Goal: Task Accomplishment & Management: Manage account settings

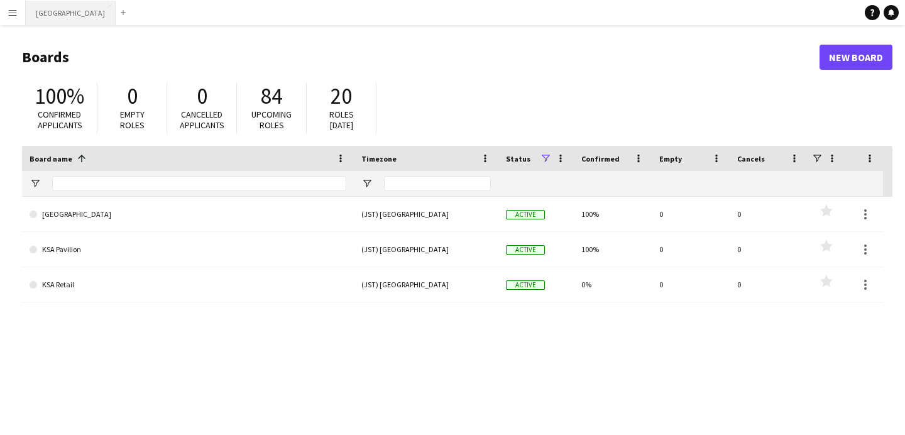
click at [60, 13] on button "[GEOGRAPHIC_DATA] Close" at bounding box center [71, 13] width 90 height 25
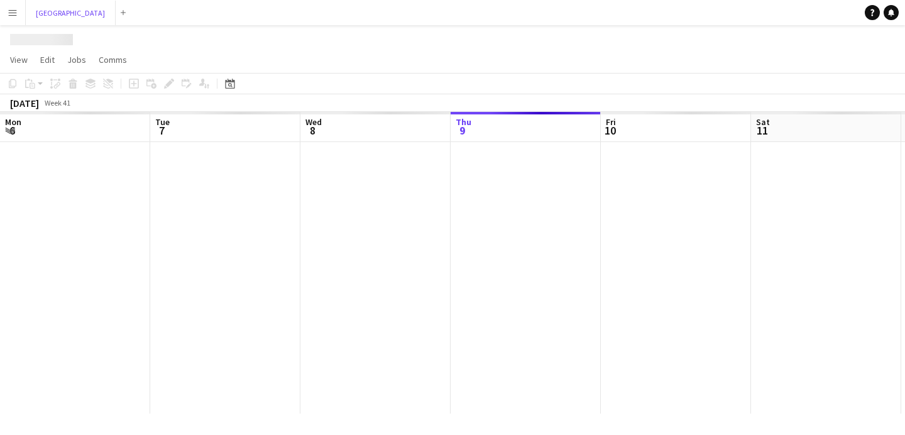
scroll to position [0, 300]
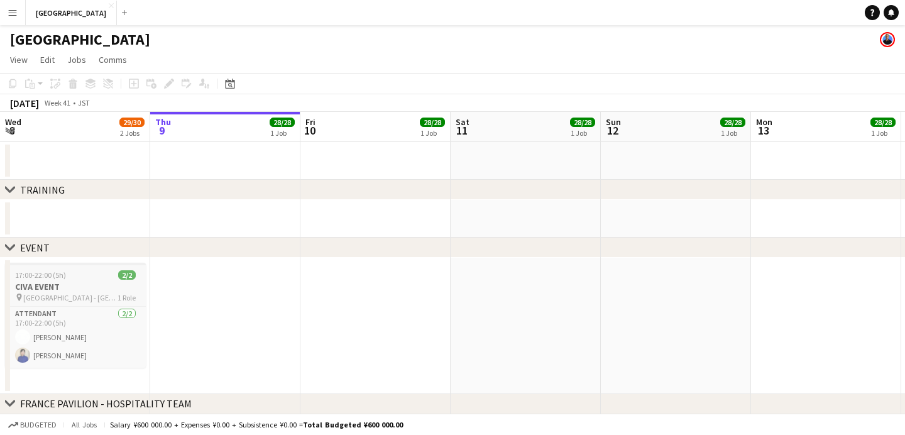
click at [89, 279] on div "17:00-22:00 (5h) 2/2" at bounding box center [75, 274] width 141 height 9
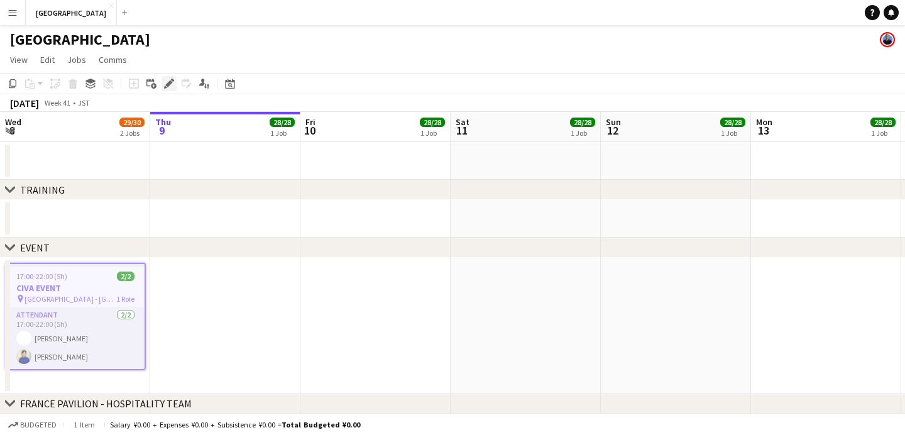
click at [169, 82] on icon at bounding box center [168, 83] width 7 height 7
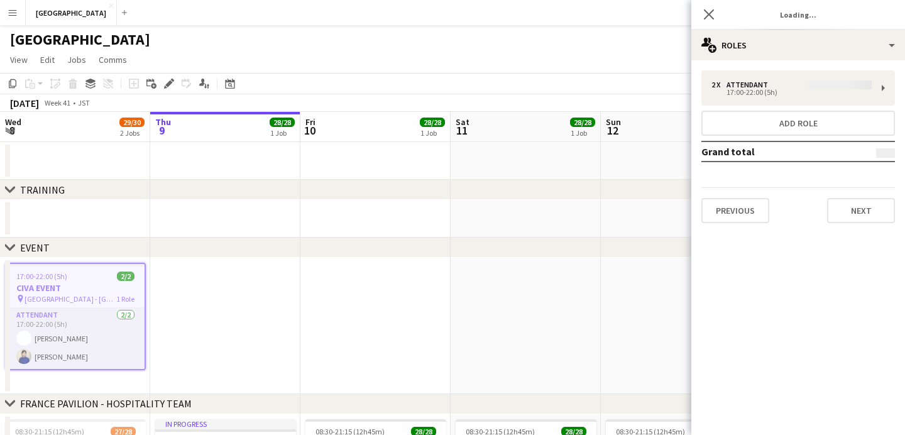
type input "**********"
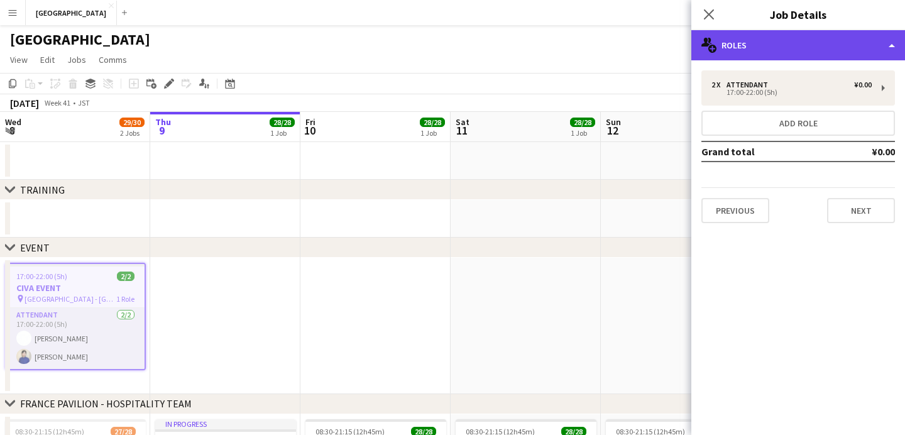
click at [806, 52] on div "multiple-users-add Roles" at bounding box center [798, 45] width 214 height 30
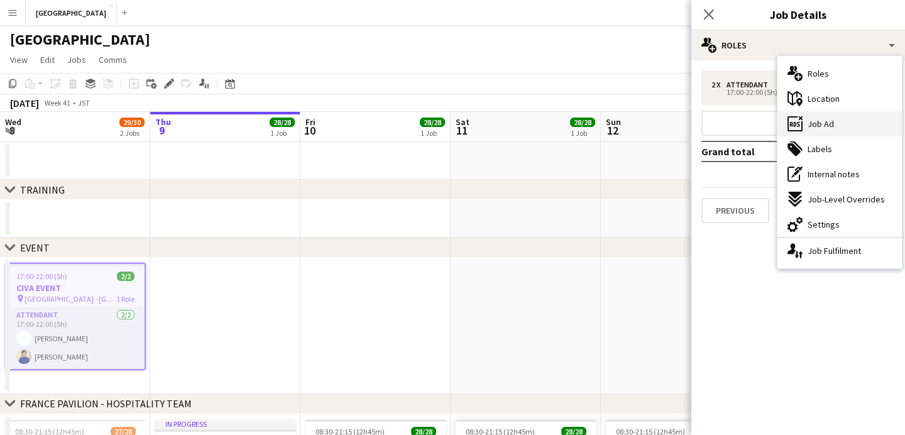
click at [829, 118] on div "ads-window Job Ad" at bounding box center [840, 123] width 124 height 25
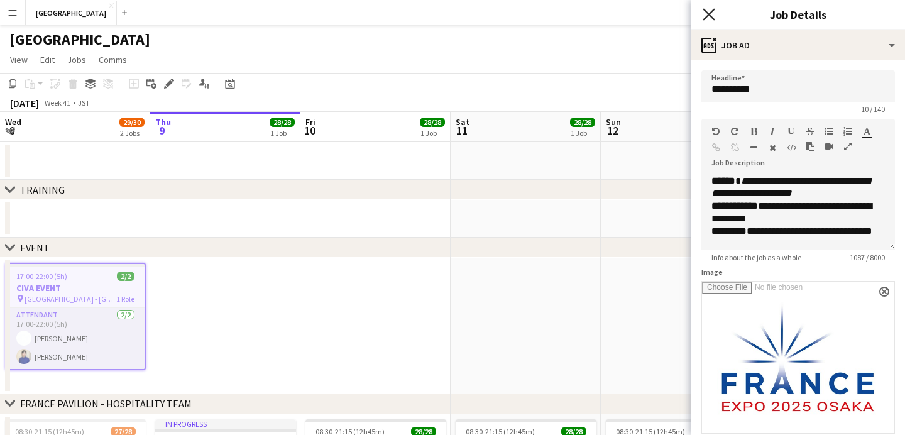
click at [712, 13] on icon "Close pop-in" at bounding box center [709, 14] width 12 height 12
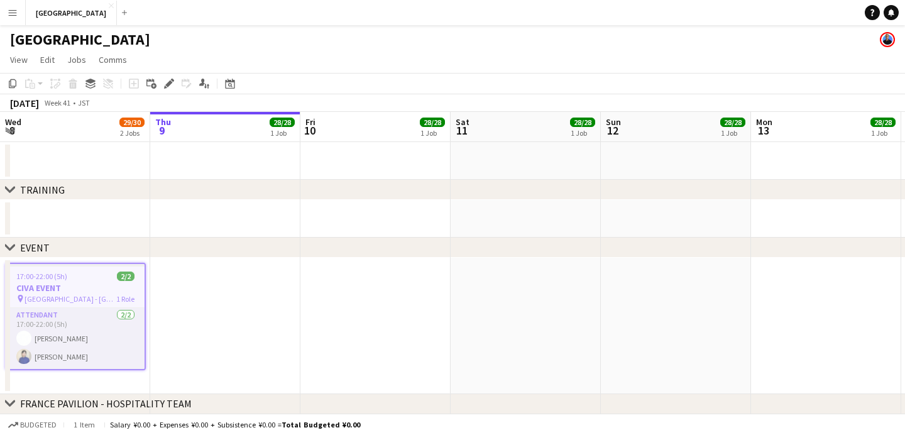
click at [274, 307] on app-date-cell at bounding box center [225, 326] width 150 height 136
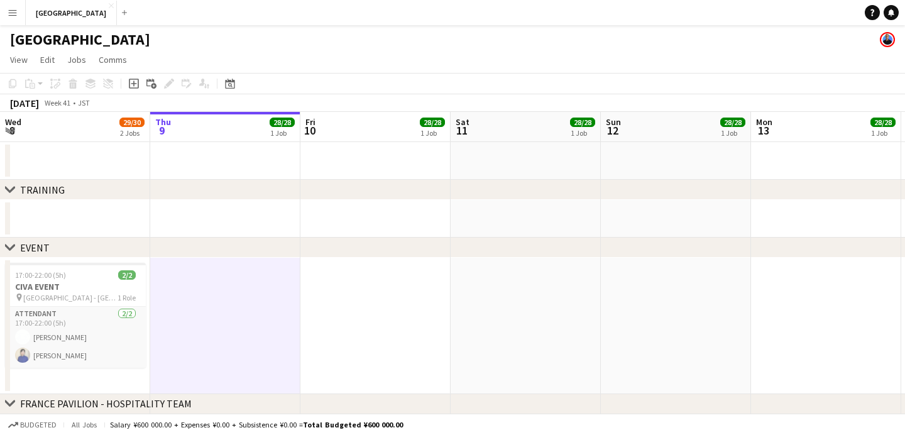
click at [270, 312] on app-date-cell at bounding box center [225, 326] width 150 height 136
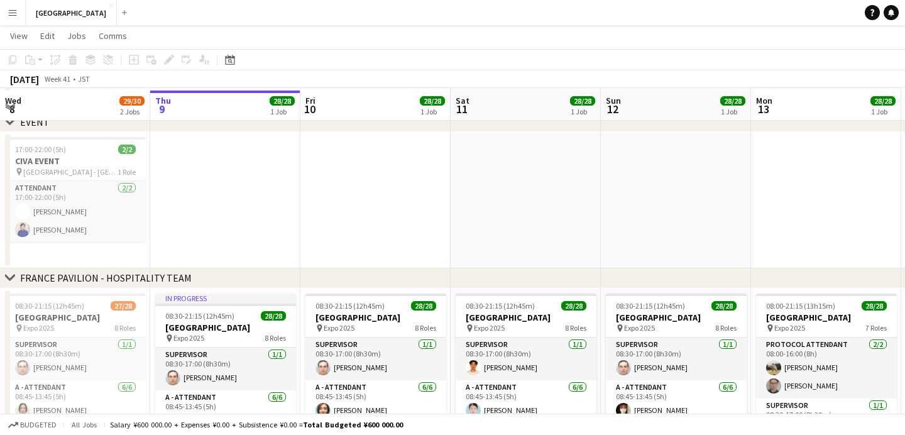
scroll to position [145, 0]
